Goal: Task Accomplishment & Management: Manage account settings

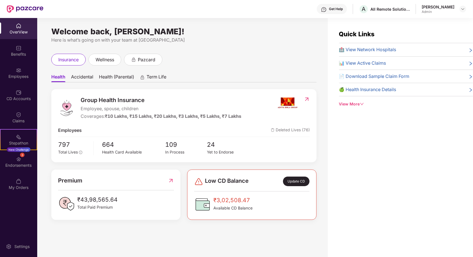
click at [14, 80] on div "Employees" at bounding box center [18, 73] width 37 height 21
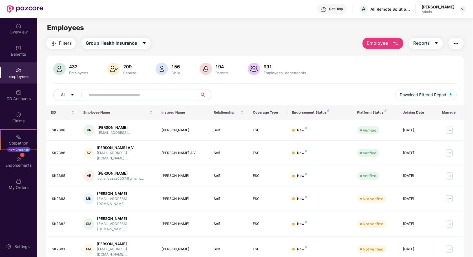
click at [109, 95] on input "text" at bounding box center [139, 95] width 101 height 8
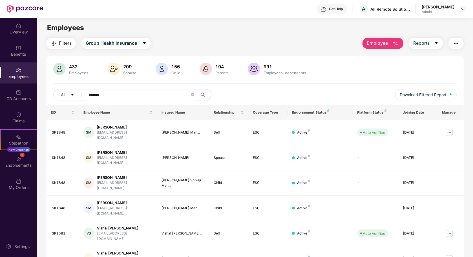
click at [110, 93] on input "*******" at bounding box center [139, 95] width 101 height 8
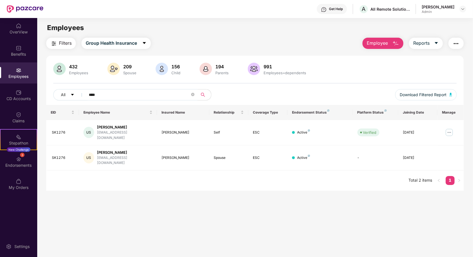
type input "****"
click at [24, 102] on div "CD Accounts" at bounding box center [18, 95] width 37 height 21
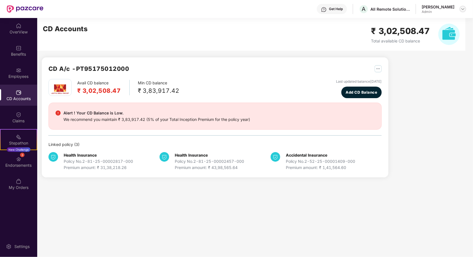
click at [462, 11] on div at bounding box center [462, 9] width 7 height 7
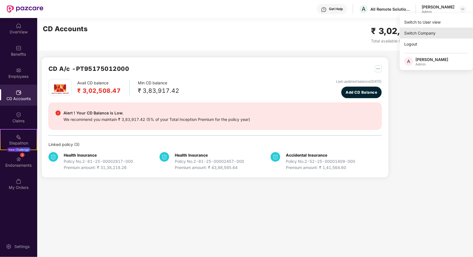
click at [426, 32] on div "Switch Company" at bounding box center [435, 33] width 73 height 11
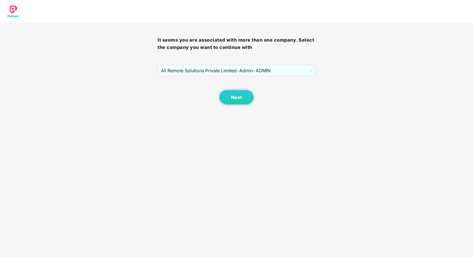
click at [260, 64] on div "It seems you are associated with more than one company. Select the company you …" at bounding box center [235, 64] width 157 height 82
click at [256, 71] on span "All Remote Solutions Private Limited - Admin - ADMIN" at bounding box center [236, 70] width 151 height 11
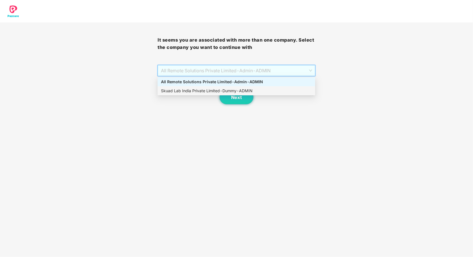
click at [238, 88] on div "Skuad Lab India Private Limited - Dummy - ADMIN" at bounding box center [236, 91] width 151 height 6
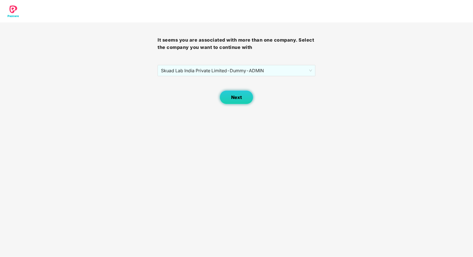
click at [236, 101] on button "Next" at bounding box center [236, 97] width 34 height 14
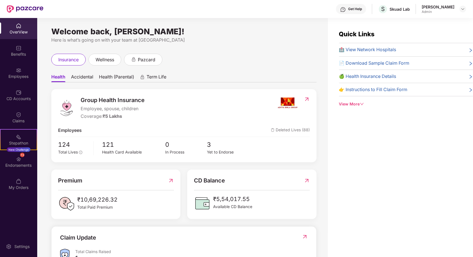
click at [23, 95] on div "CD Accounts" at bounding box center [18, 95] width 37 height 21
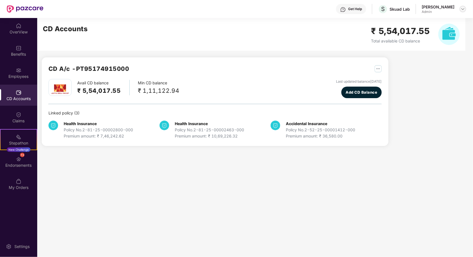
click at [462, 9] on img at bounding box center [462, 9] width 5 height 5
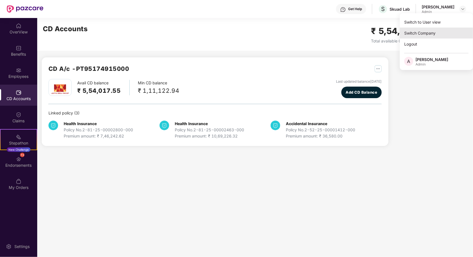
click at [426, 34] on div "Switch Company" at bounding box center [435, 33] width 73 height 11
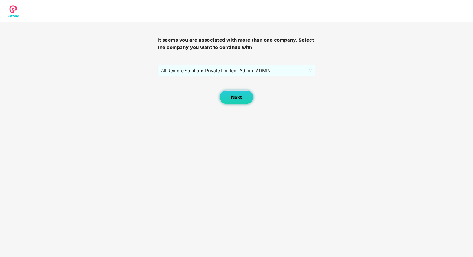
click at [223, 99] on button "Next" at bounding box center [236, 97] width 34 height 14
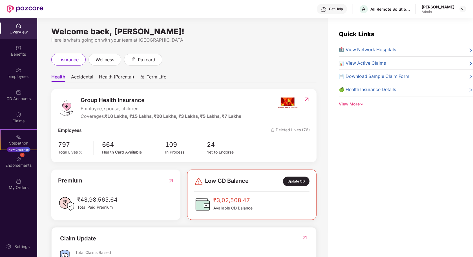
click at [21, 102] on div "CD Accounts" at bounding box center [18, 95] width 37 height 21
